Goal: Navigation & Orientation: Find specific page/section

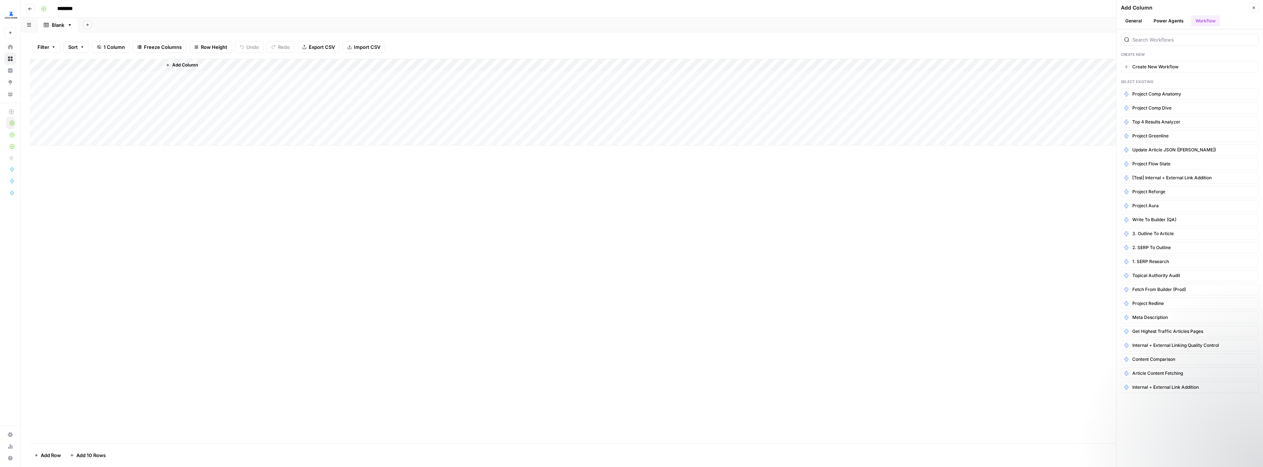
click at [30, 12] on button "Go back" at bounding box center [30, 9] width 10 height 10
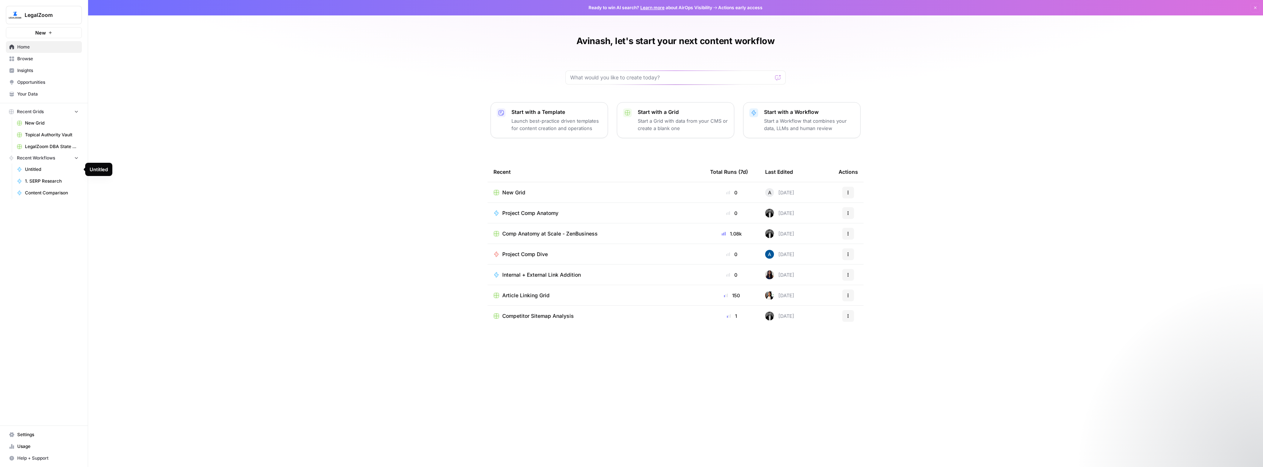
click at [44, 170] on span "Untitled" at bounding box center [52, 169] width 54 height 7
click at [45, 195] on span "Content Comparison" at bounding box center [52, 193] width 54 height 7
click at [35, 165] on link "1. SERP Research" at bounding box center [48, 169] width 68 height 12
click at [36, 125] on span "New Grid" at bounding box center [52, 123] width 54 height 7
click at [37, 61] on span "Browse" at bounding box center [47, 58] width 61 height 7
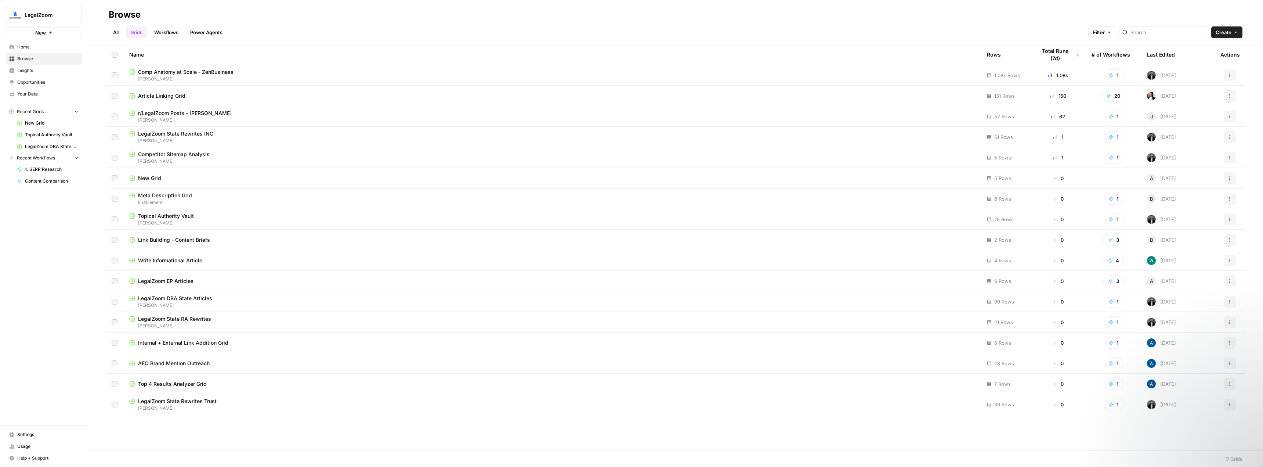
click at [173, 32] on link "Workflows" at bounding box center [166, 32] width 33 height 12
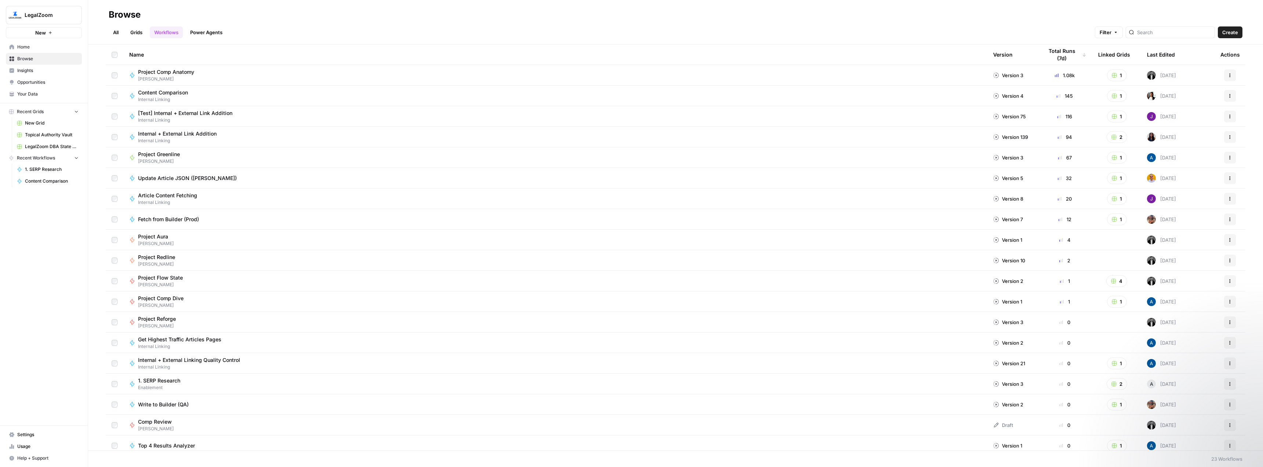
click at [116, 34] on link "All" at bounding box center [116, 32] width 14 height 12
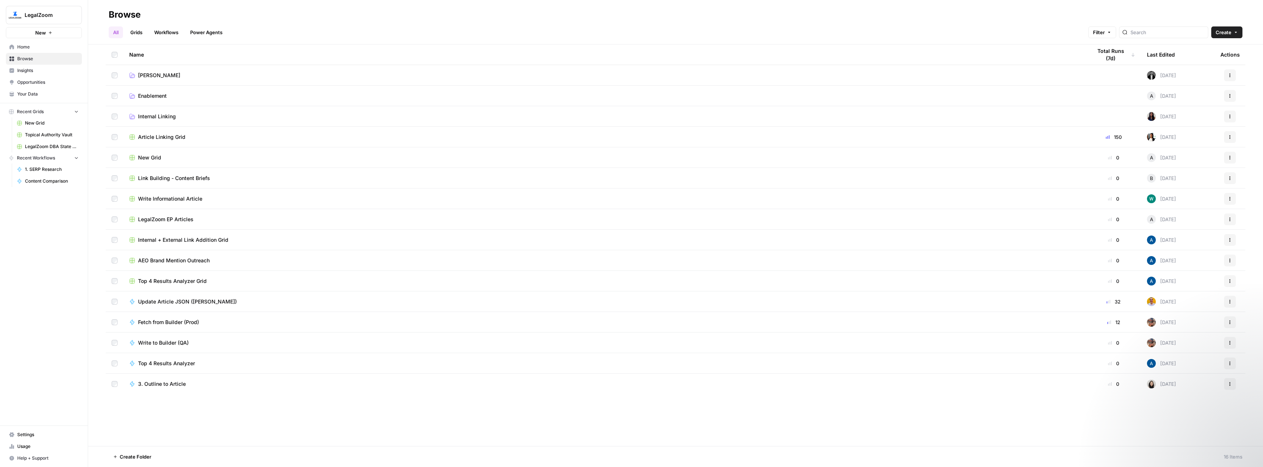
click at [154, 157] on span "New Grid" at bounding box center [149, 157] width 23 height 7
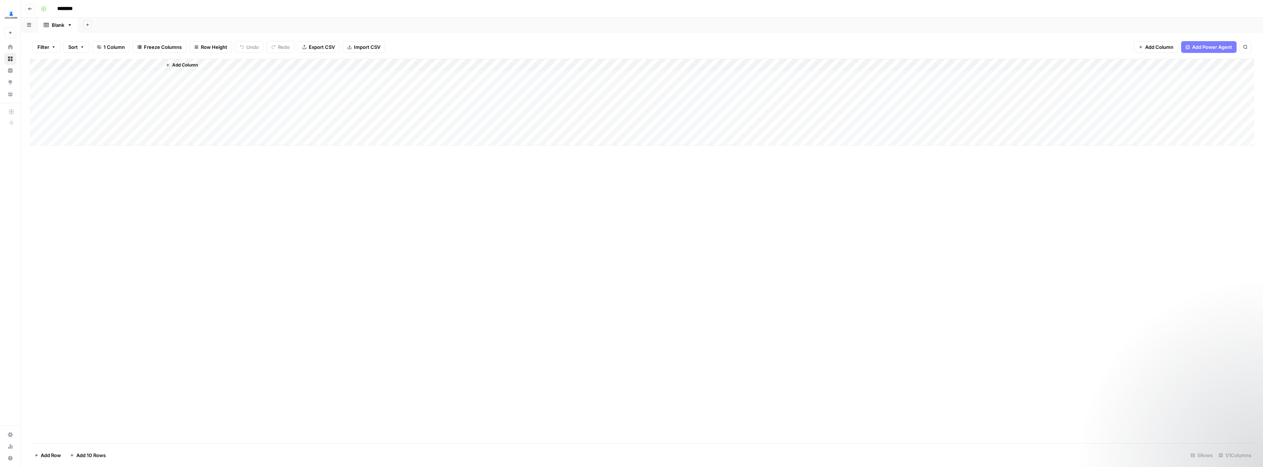
click at [31, 7] on icon "button" at bounding box center [30, 9] width 4 height 4
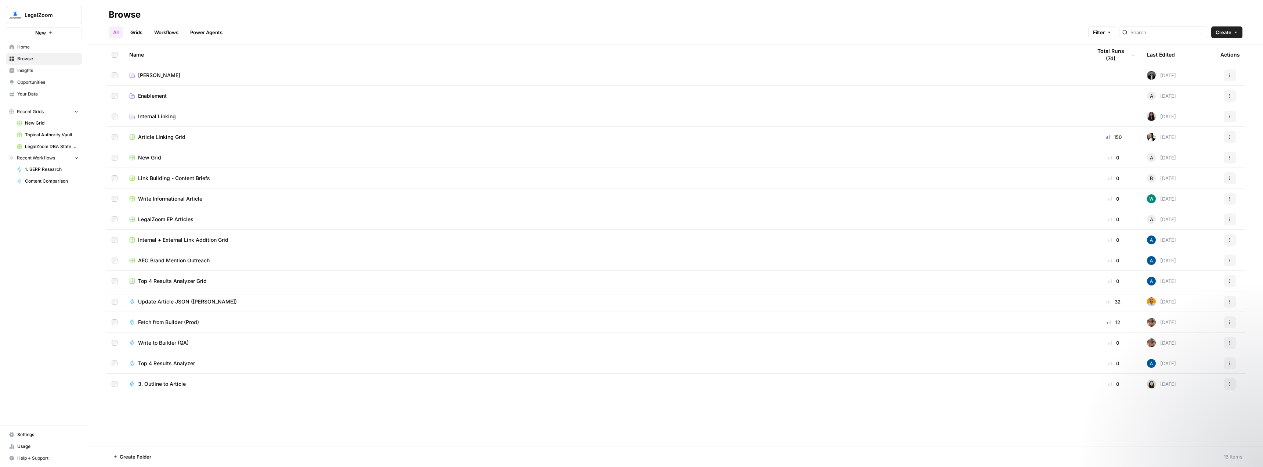
click at [27, 47] on span "Home" at bounding box center [47, 47] width 61 height 7
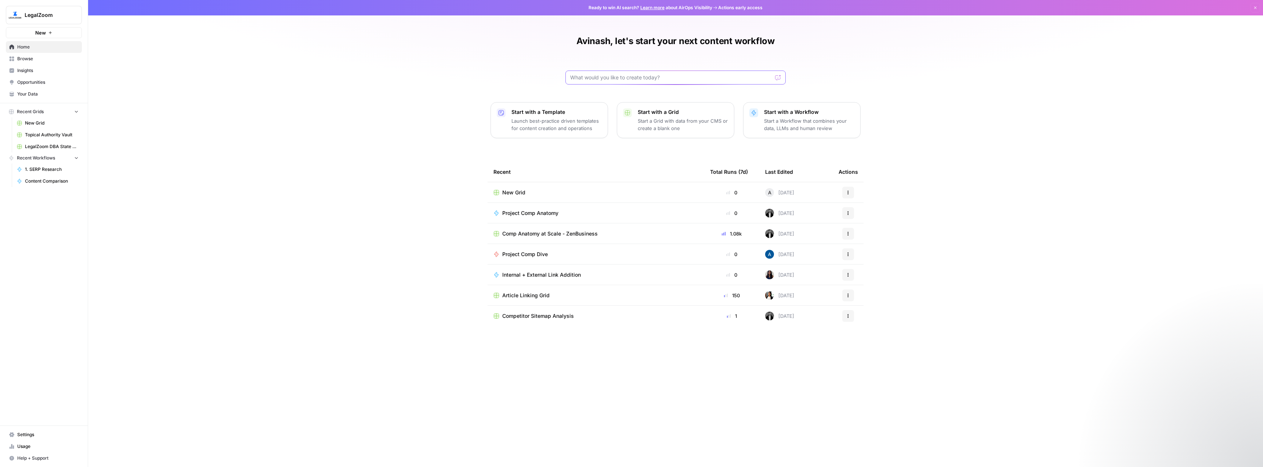
click at [702, 79] on input "text" at bounding box center [671, 77] width 202 height 7
click at [519, 192] on span "New Grid" at bounding box center [513, 192] width 23 height 7
